Goal: Find specific page/section: Find specific page/section

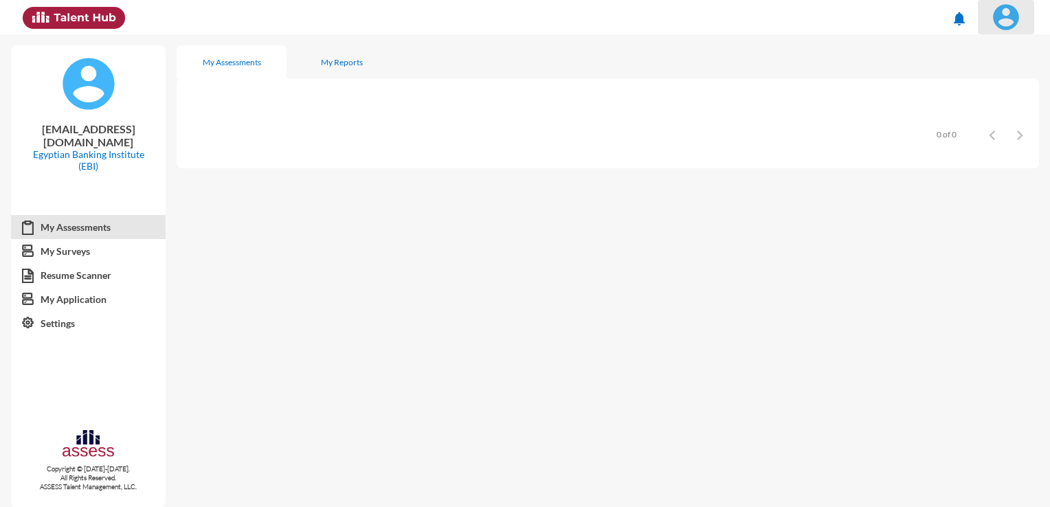
click at [1002, 27] on img at bounding box center [1005, 16] width 27 height 27
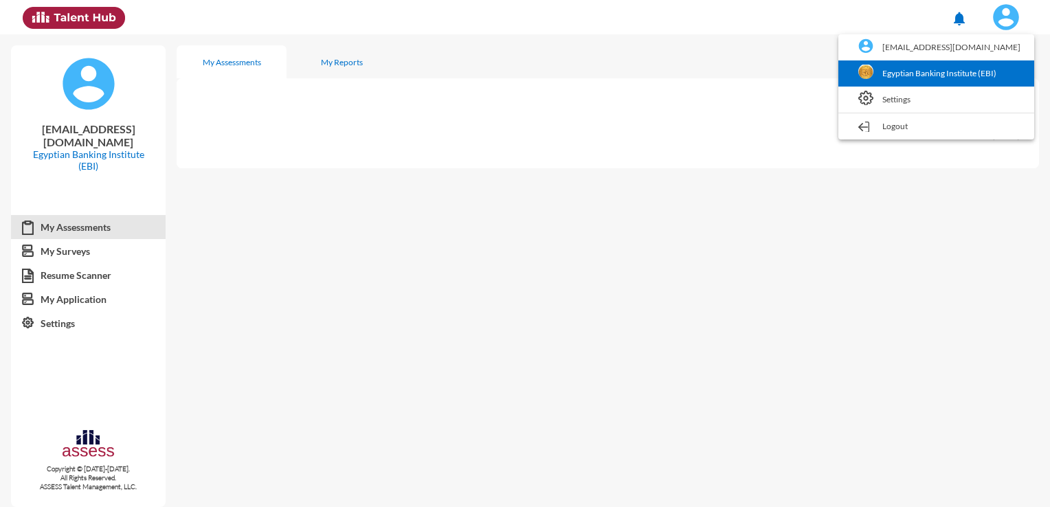
click at [873, 67] on img at bounding box center [865, 72] width 15 height 15
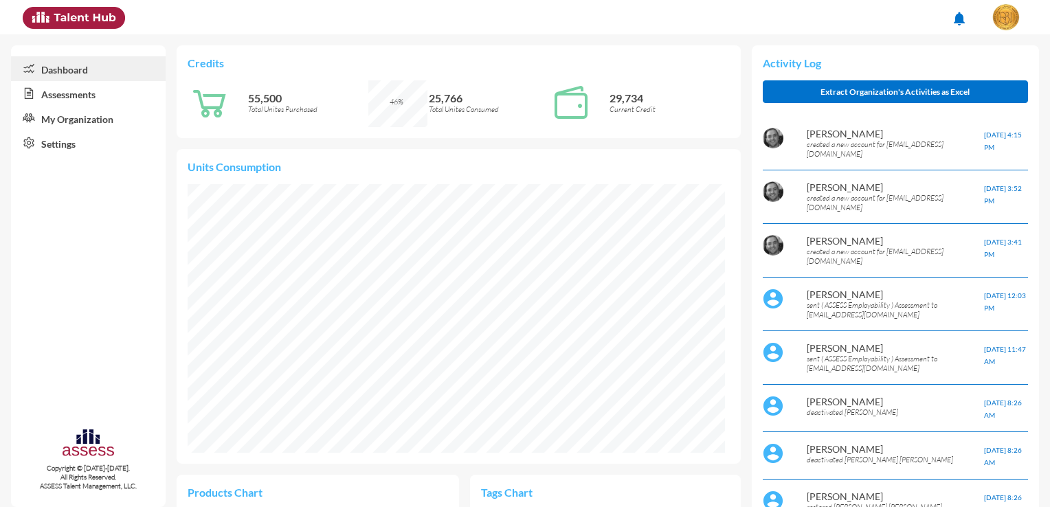
scroll to position [123, 247]
click at [126, 103] on link "Assessments" at bounding box center [88, 93] width 155 height 25
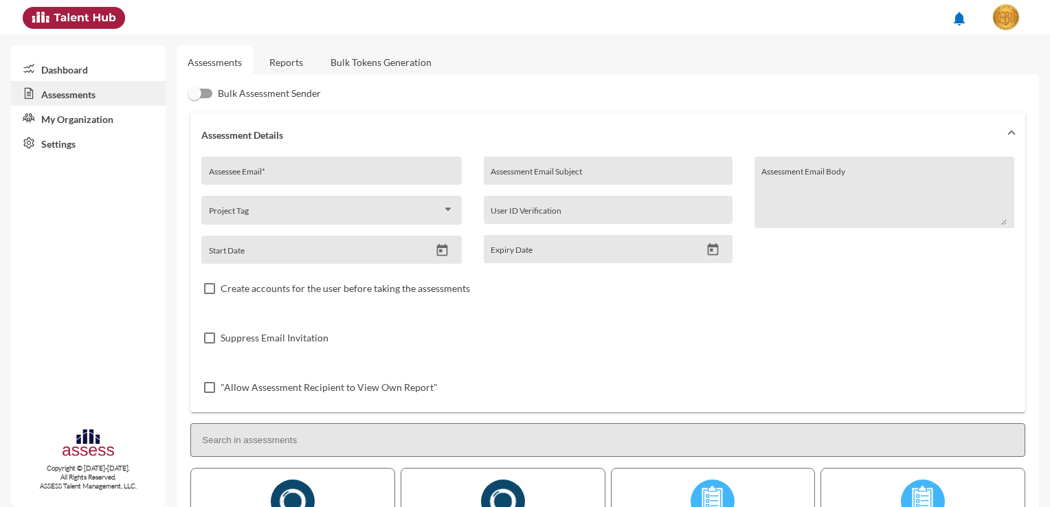
click at [298, 51] on link "Reports" at bounding box center [286, 62] width 56 height 34
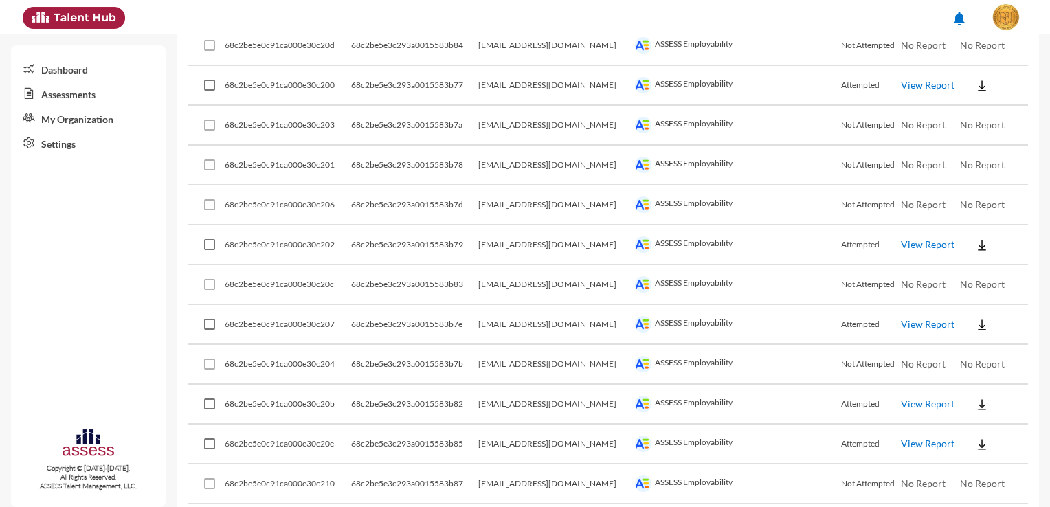
scroll to position [371, 0]
